Goal: Navigation & Orientation: Find specific page/section

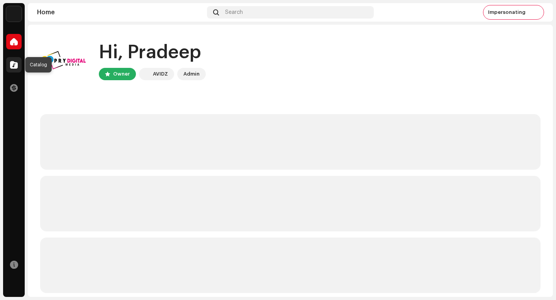
click at [19, 62] on div at bounding box center [13, 64] width 15 height 15
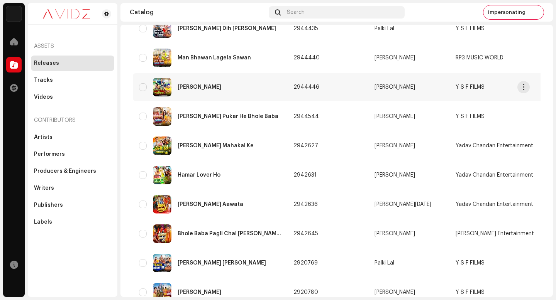
scroll to position [512, 0]
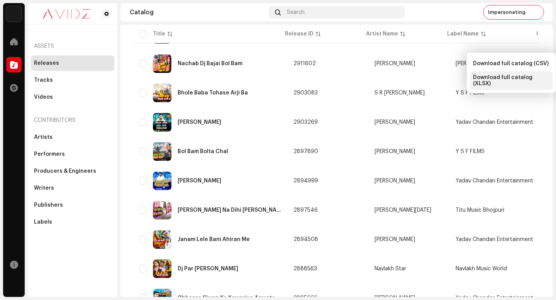
scroll to position [0, 0]
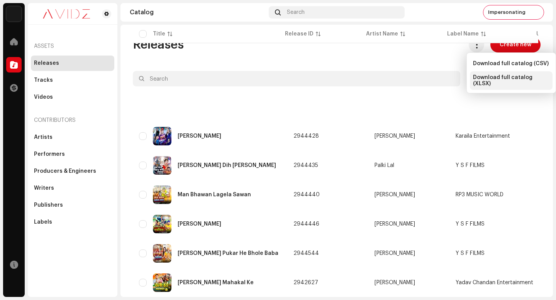
click at [495, 81] on span "Download full catalog (XLSX)" at bounding box center [511, 80] width 76 height 12
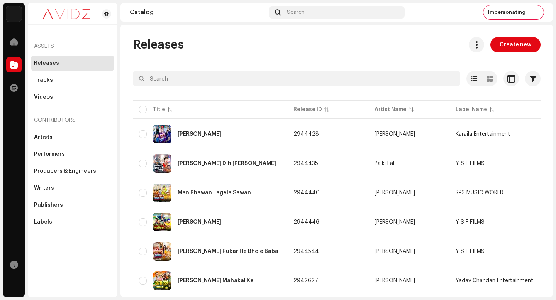
click at [63, 72] on div "Releases Tracks Videos" at bounding box center [72, 80] width 83 height 49
click at [62, 74] on div "Tracks" at bounding box center [72, 80] width 83 height 15
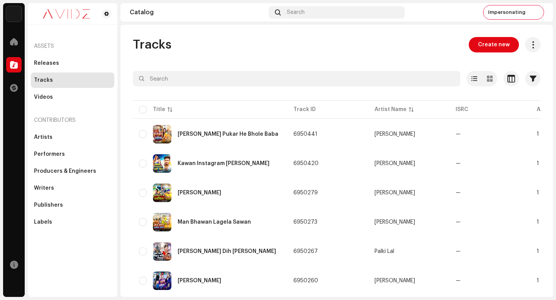
click at [289, 51] on div "Tracks Create new" at bounding box center [336, 44] width 407 height 15
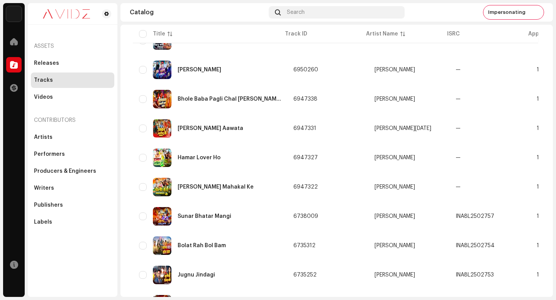
scroll to position [551, 0]
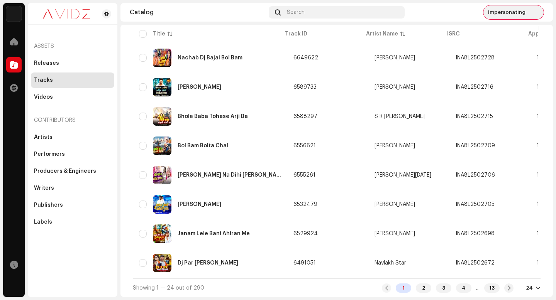
click at [517, 10] on span "Impersonating" at bounding box center [506, 12] width 37 height 6
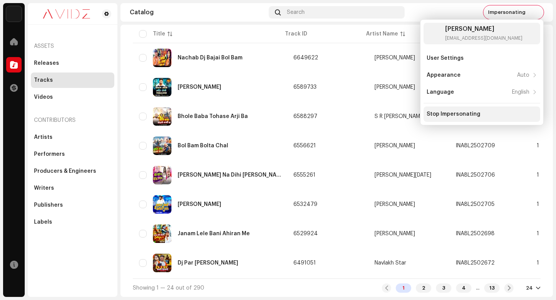
click at [492, 120] on div "Stop Impersonating" at bounding box center [481, 113] width 117 height 15
